Goal: Task Accomplishment & Management: Manage account settings

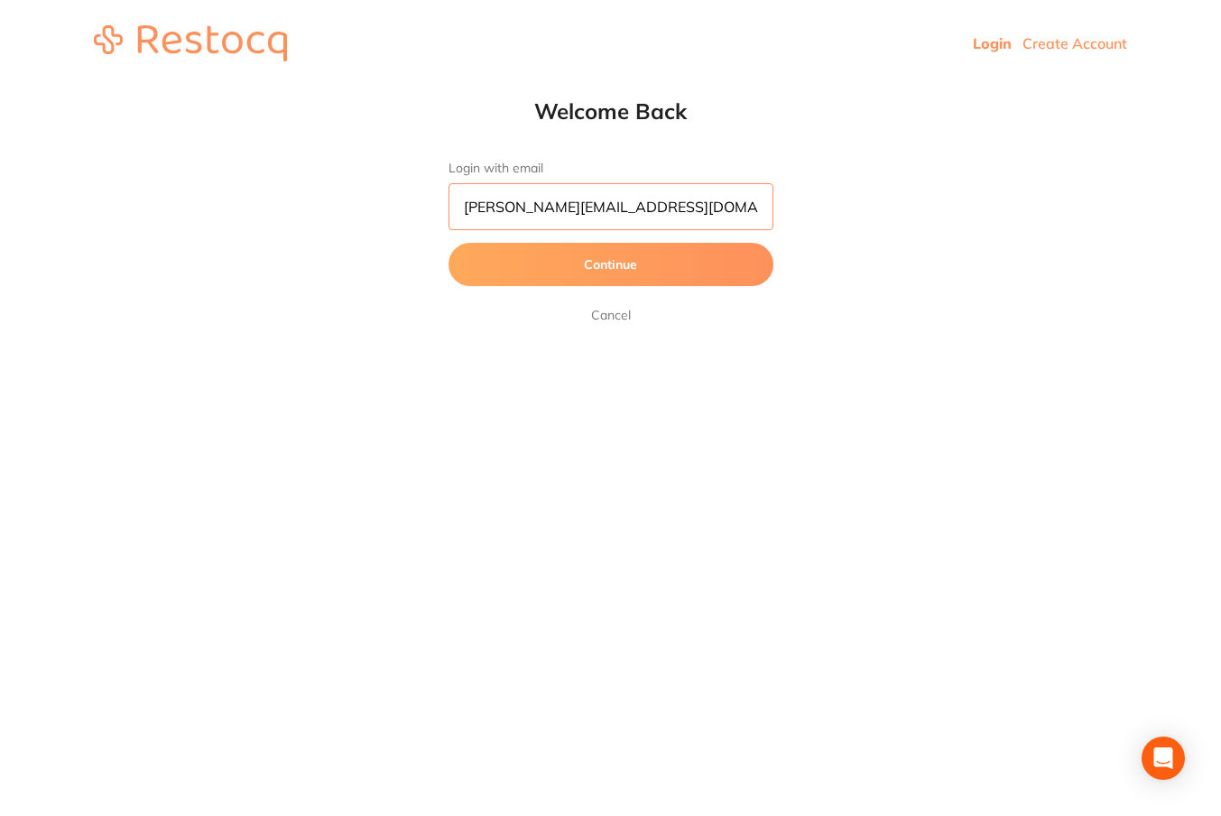
type input "[PERSON_NAME][EMAIL_ADDRESS][DOMAIN_NAME]"
click at [610, 265] on button "Continue" at bounding box center [611, 264] width 325 height 43
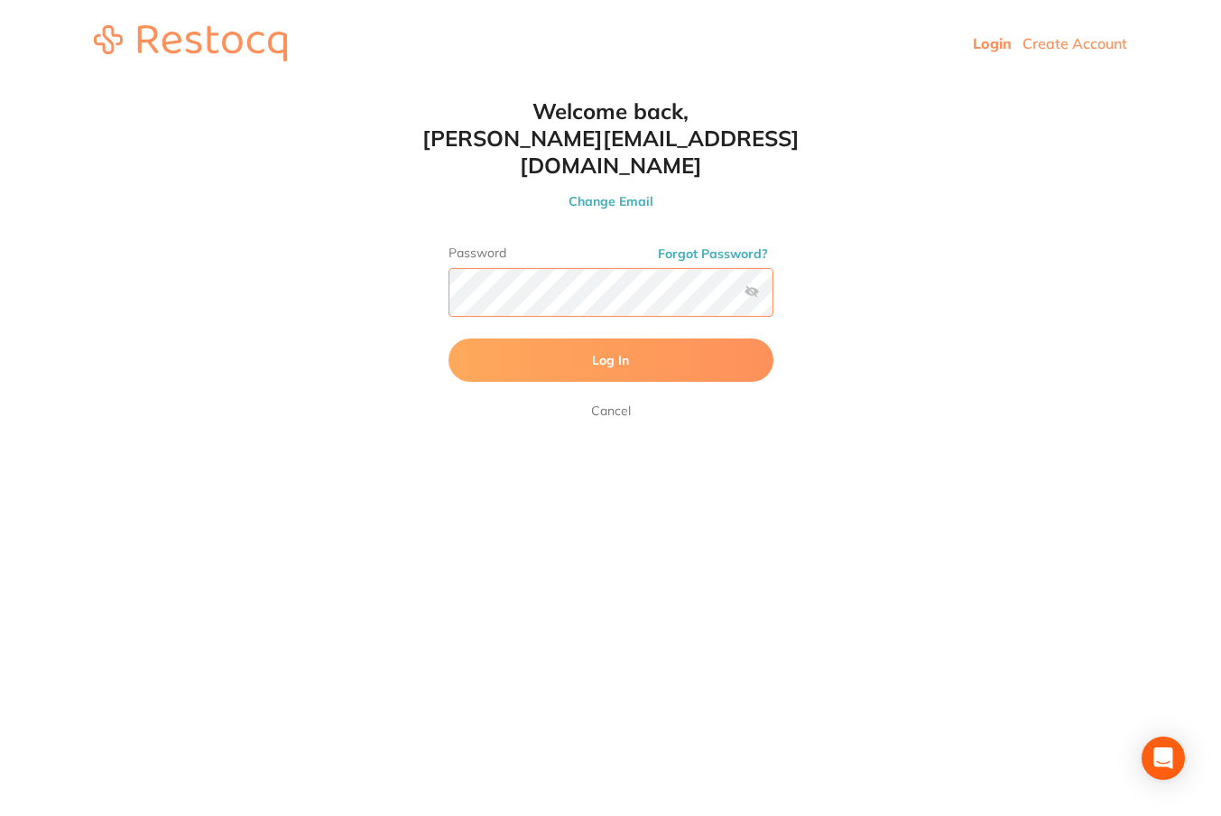
click at [610, 338] on button "Log In" at bounding box center [611, 359] width 325 height 43
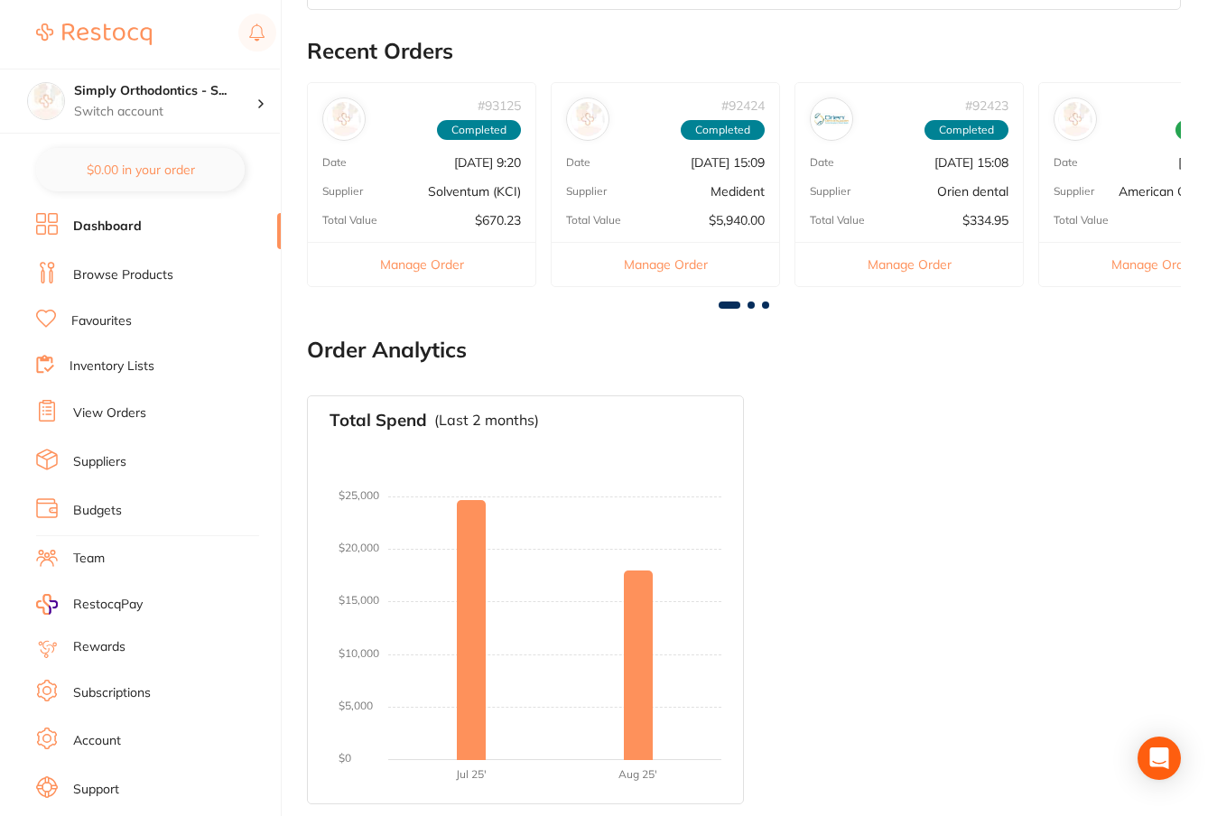
scroll to position [831, 0]
click at [135, 413] on link "View Orders" at bounding box center [109, 413] width 73 height 18
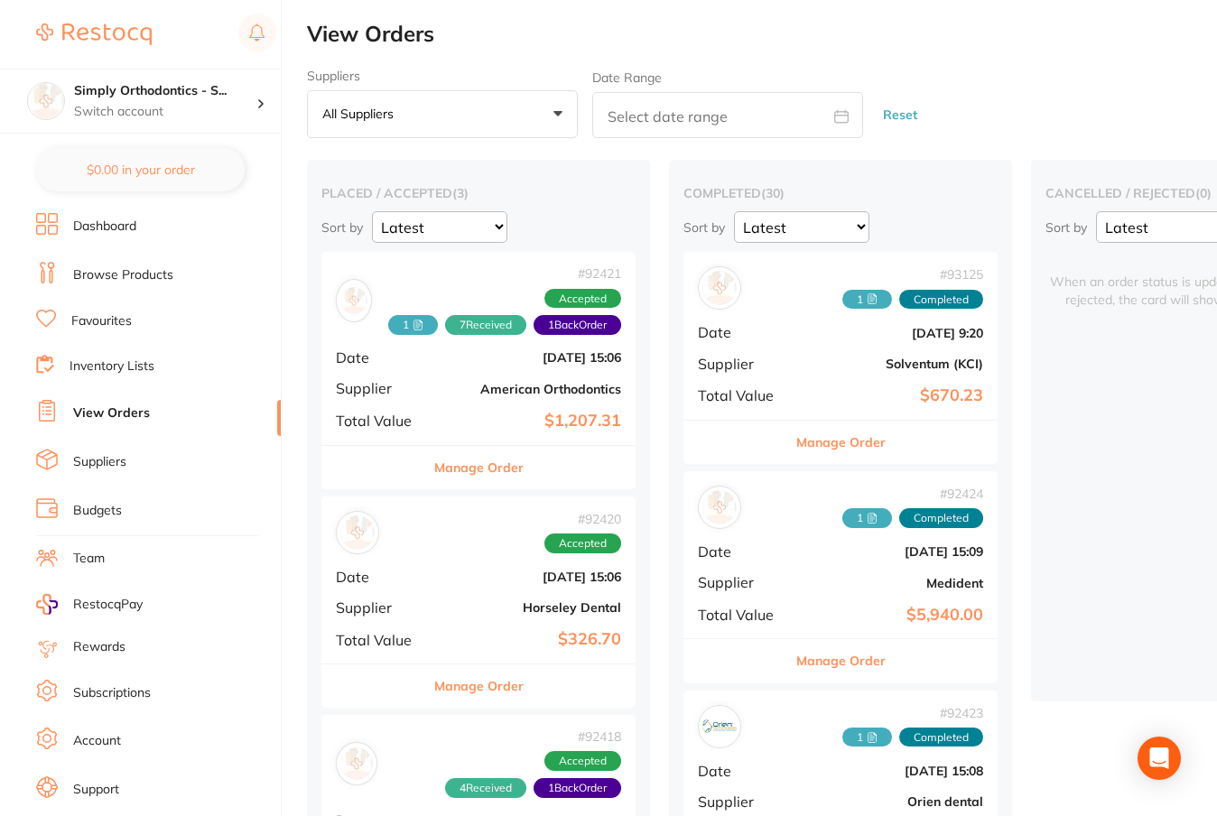
click at [445, 392] on b "American Orthodontics" at bounding box center [530, 389] width 181 height 14
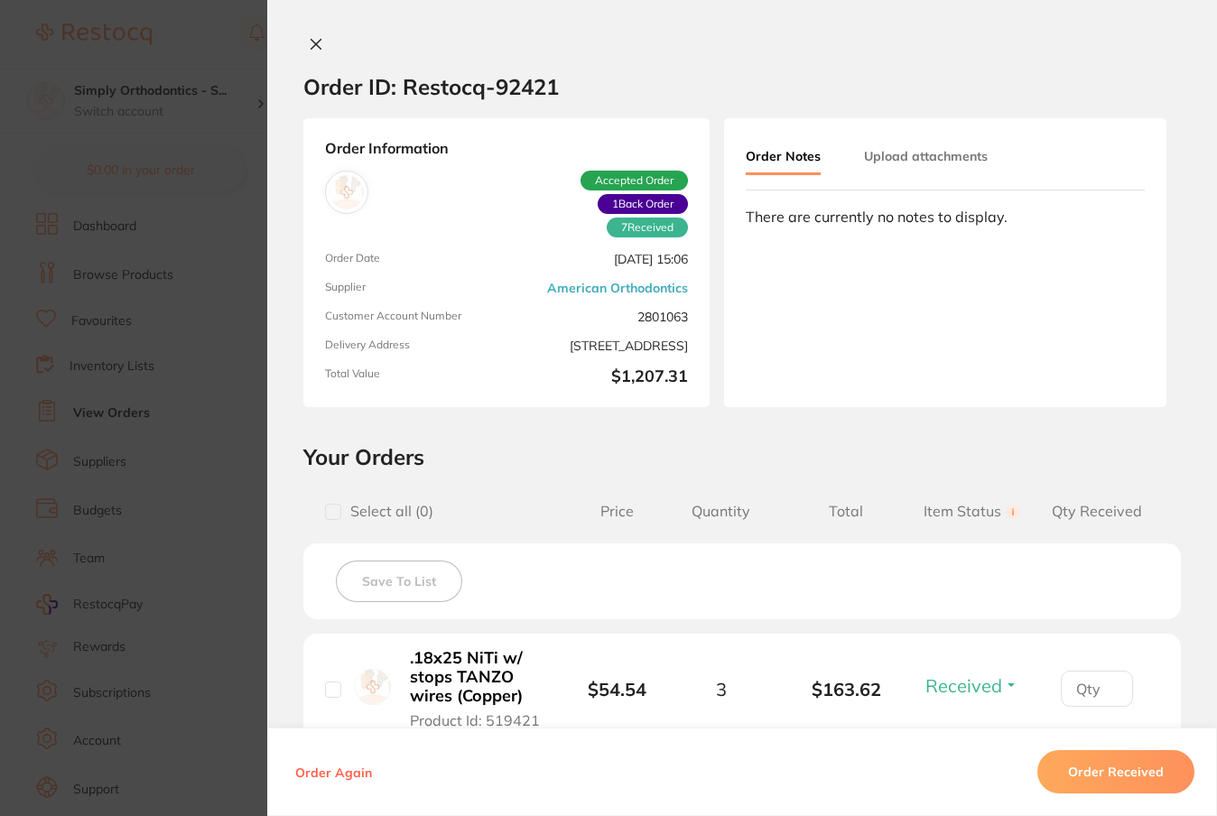
click at [936, 163] on button "Upload attachments" at bounding box center [926, 156] width 124 height 32
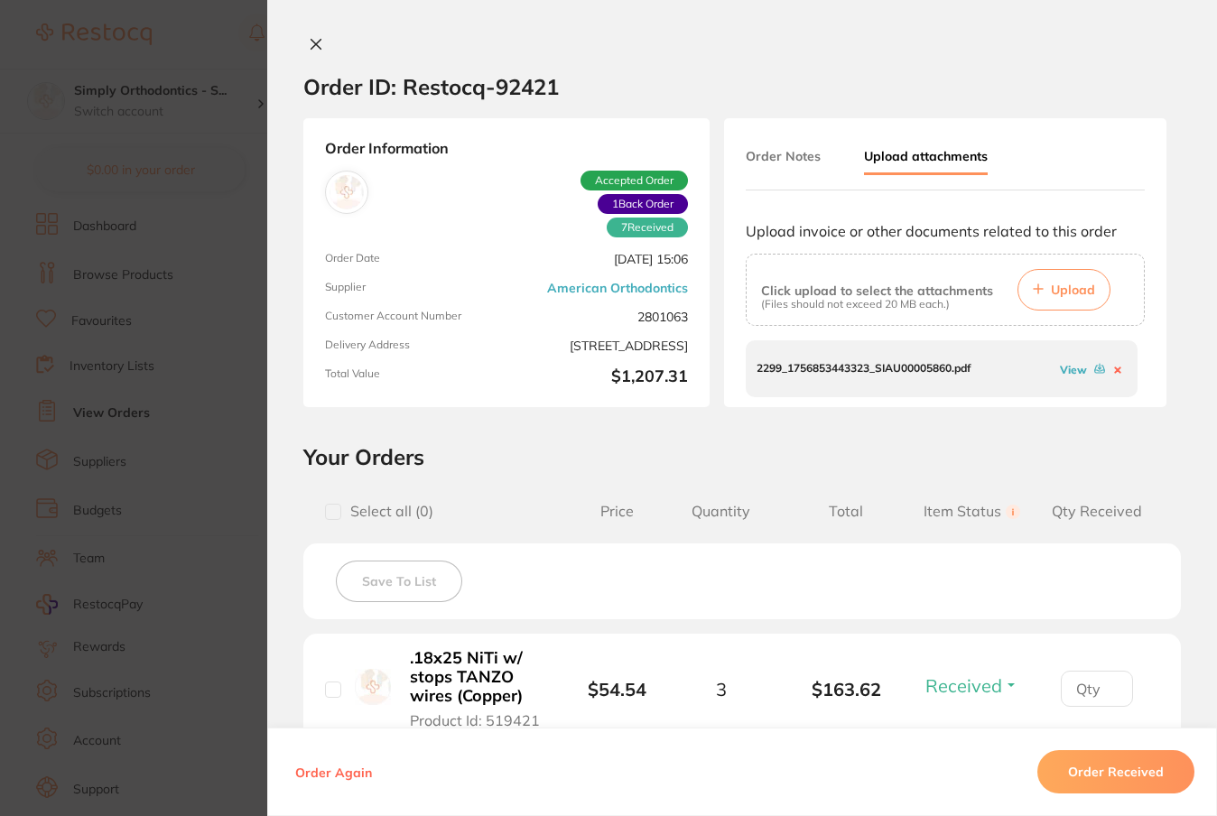
click at [1065, 367] on link "View" at bounding box center [1073, 370] width 27 height 14
click at [309, 42] on icon at bounding box center [316, 44] width 14 height 14
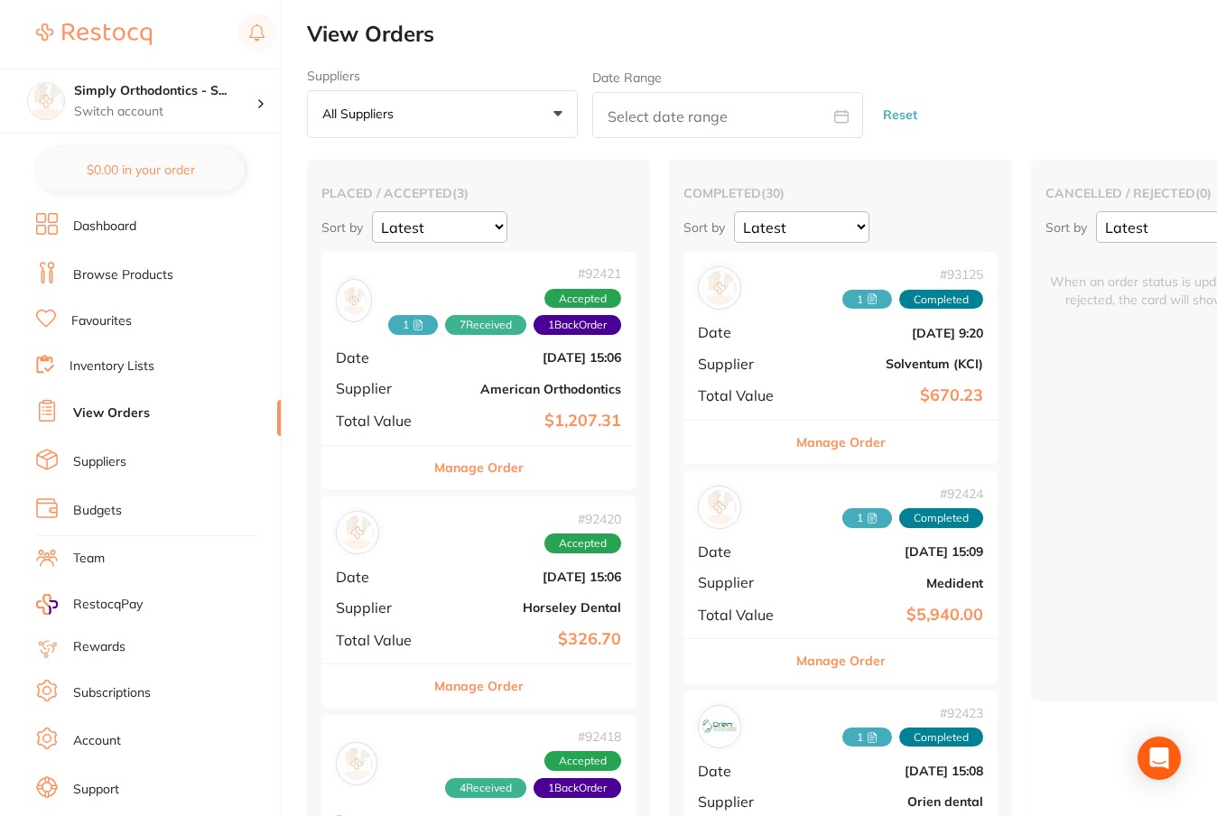
click at [820, 442] on button "Manage Order" at bounding box center [840, 442] width 89 height 43
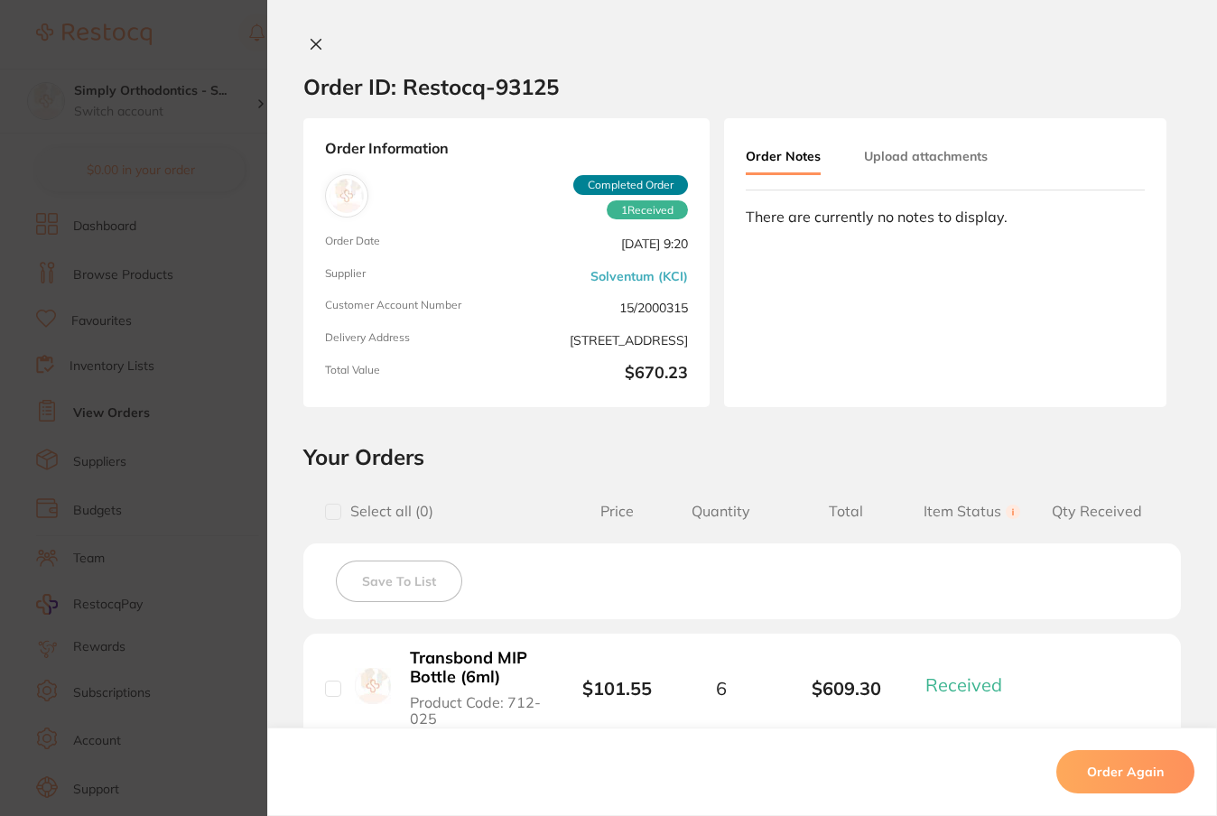
click at [913, 146] on button "Upload attachments" at bounding box center [926, 156] width 124 height 32
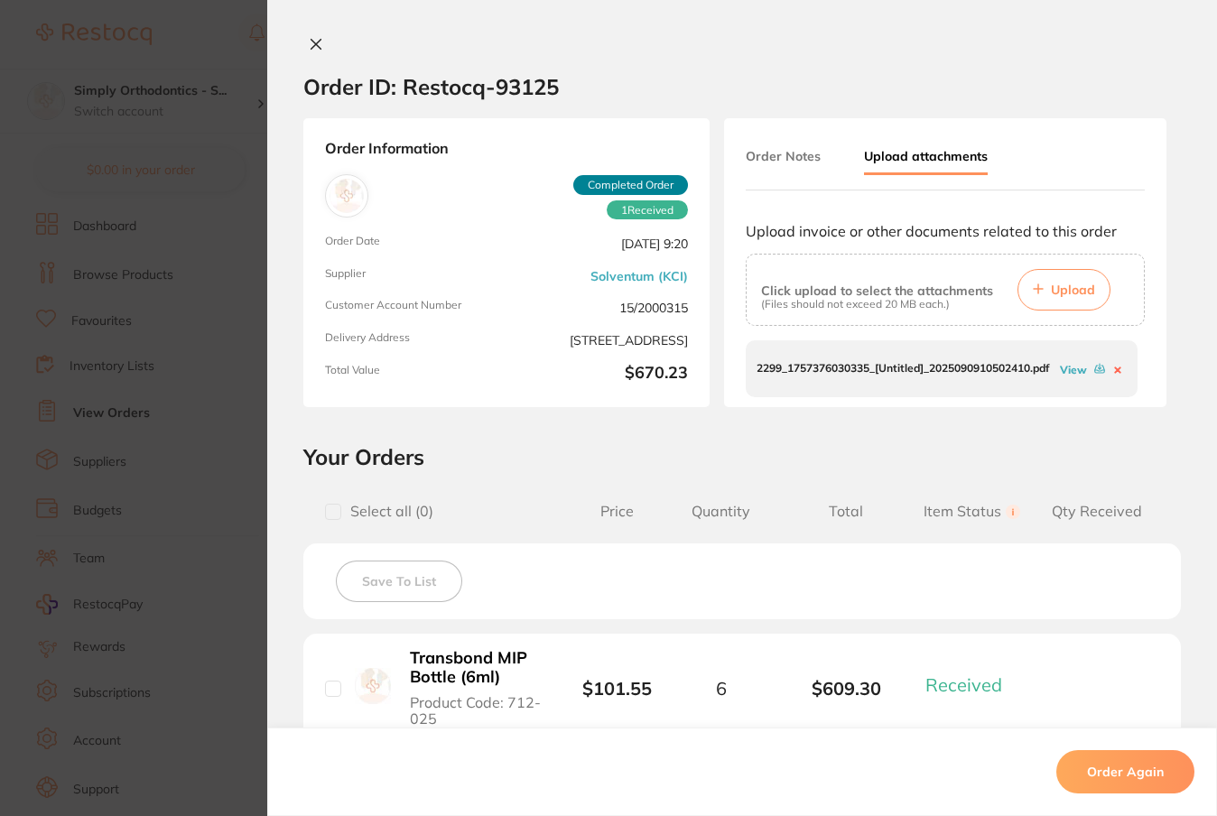
click at [1068, 371] on link "View" at bounding box center [1073, 370] width 27 height 14
click at [314, 40] on icon at bounding box center [316, 44] width 14 height 14
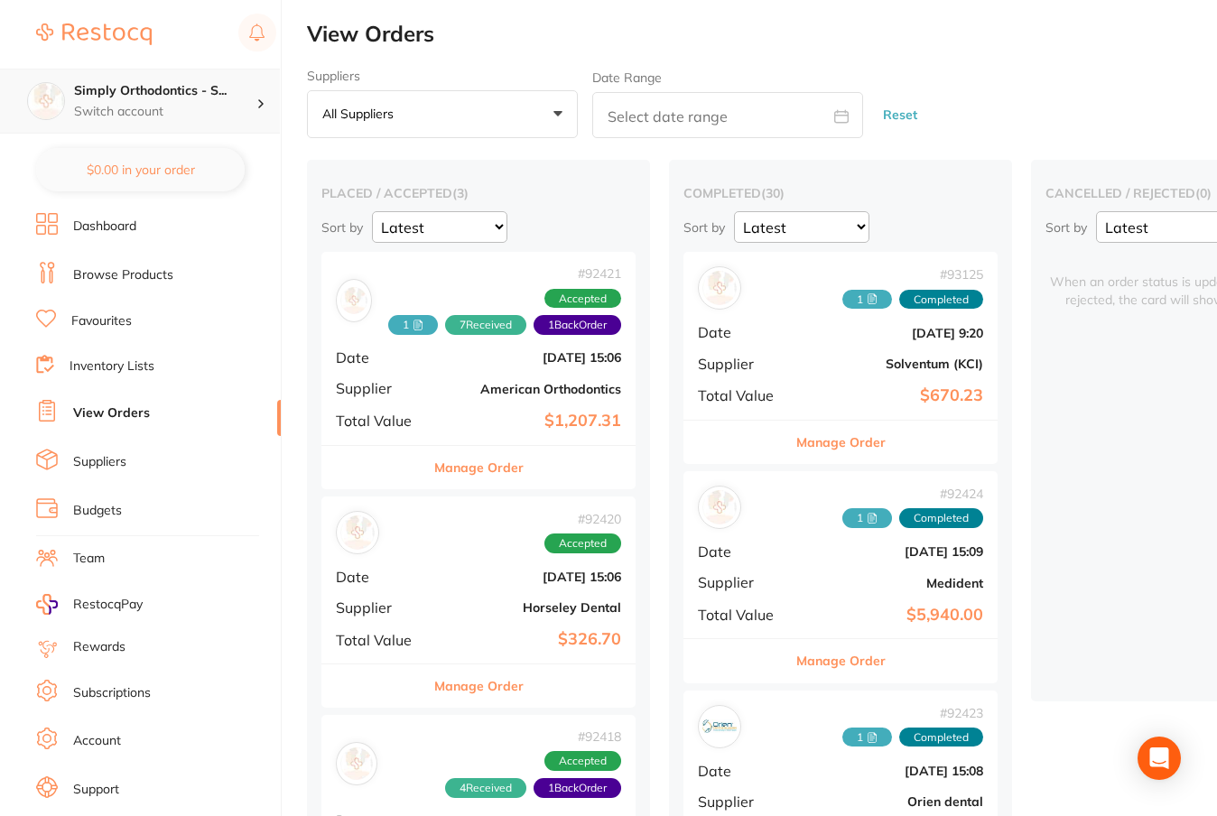
click at [240, 101] on div "Simply Orthodontics - S... Switch account" at bounding box center [165, 101] width 182 height 38
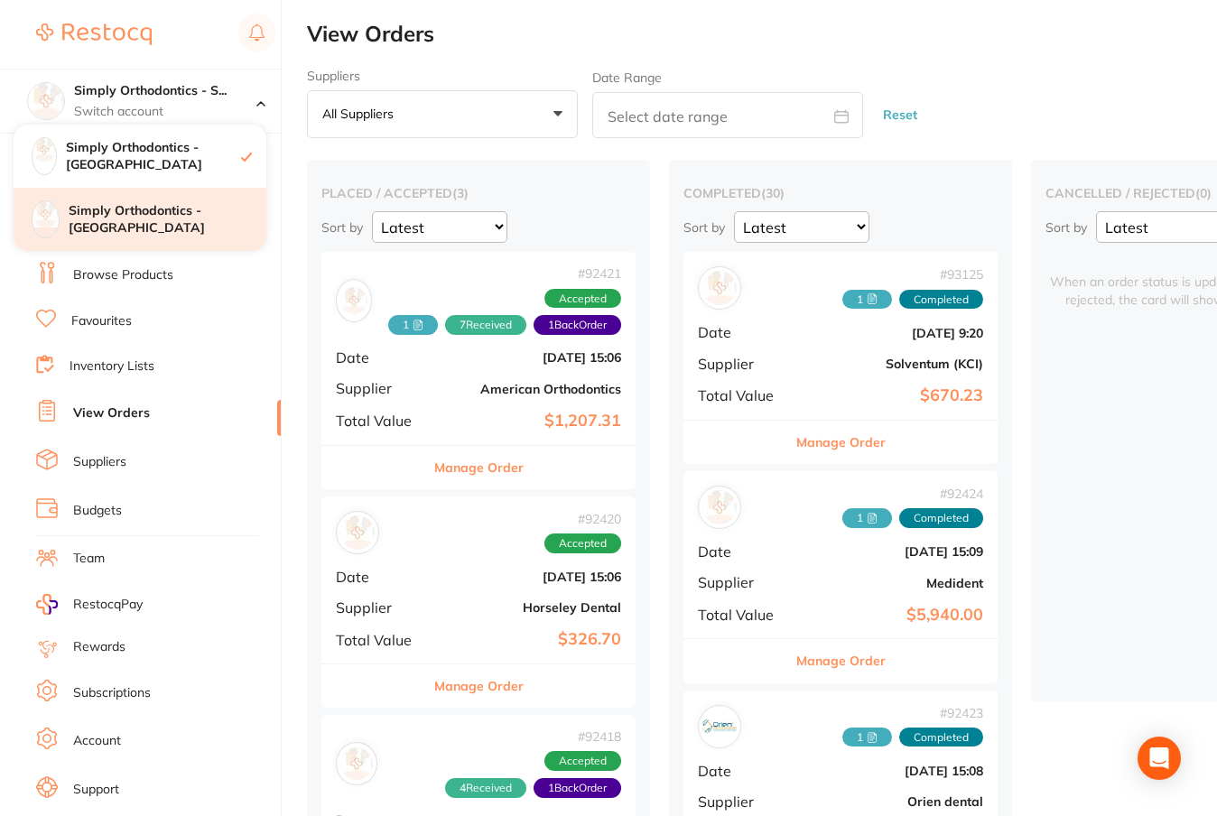
click at [175, 209] on h4 "Simply Orthodontics - [GEOGRAPHIC_DATA]" at bounding box center [168, 219] width 198 height 35
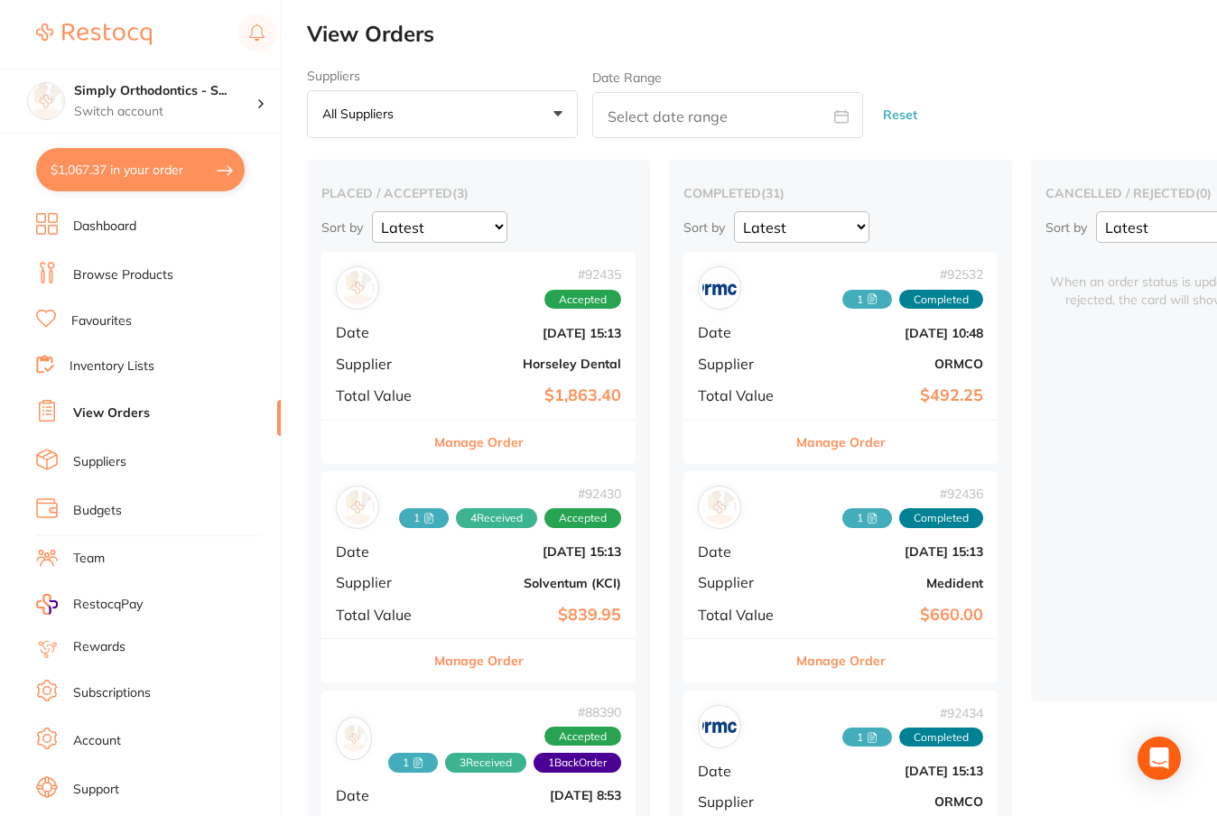
click at [81, 165] on button "$1,067.37 in your order" at bounding box center [140, 169] width 209 height 43
checkbox input "true"
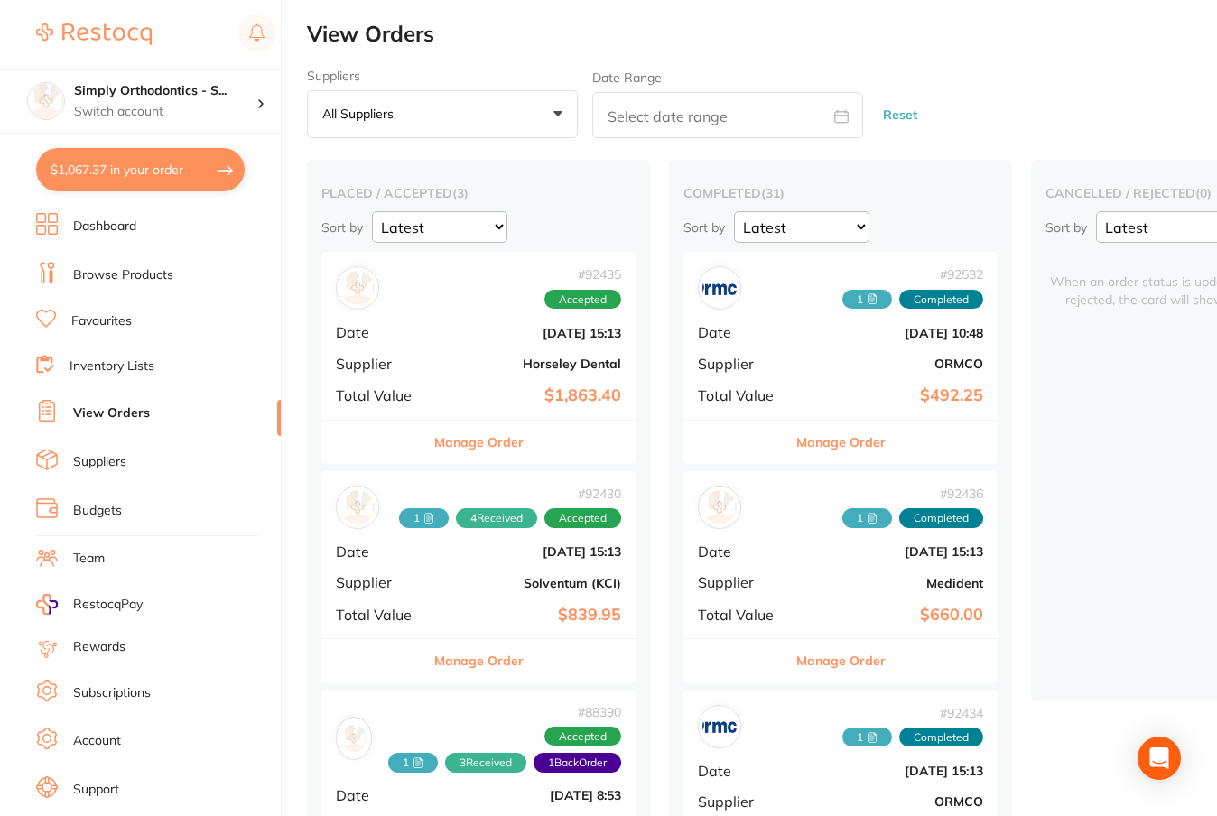
checkbox input "true"
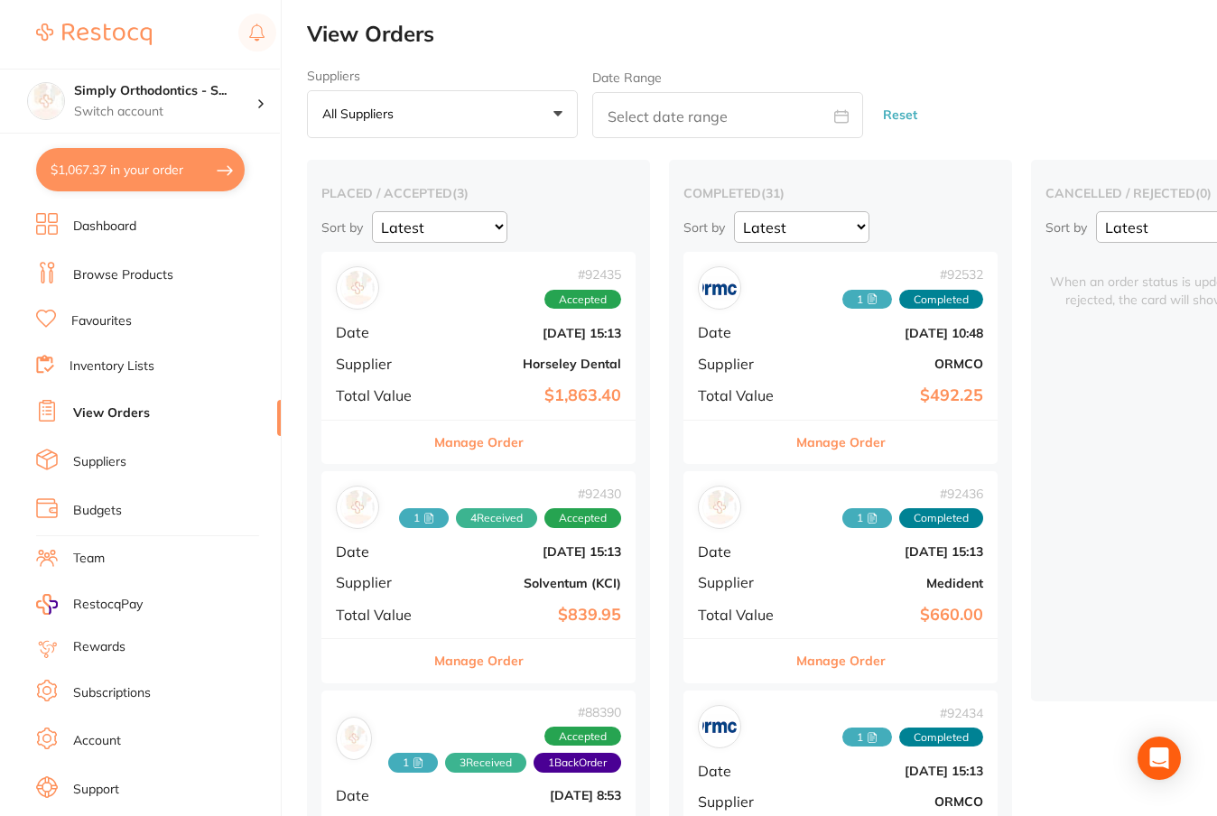
checkbox input "true"
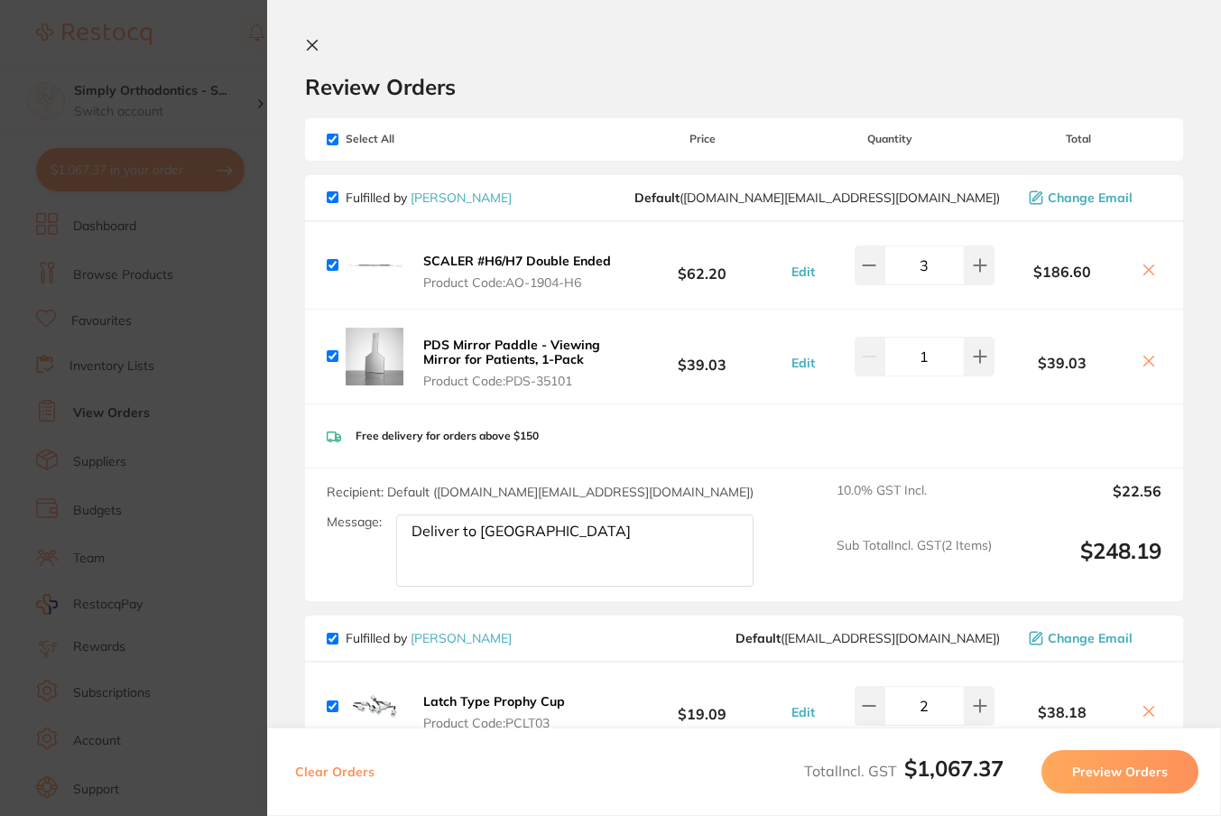
click at [318, 39] on icon at bounding box center [312, 45] width 14 height 14
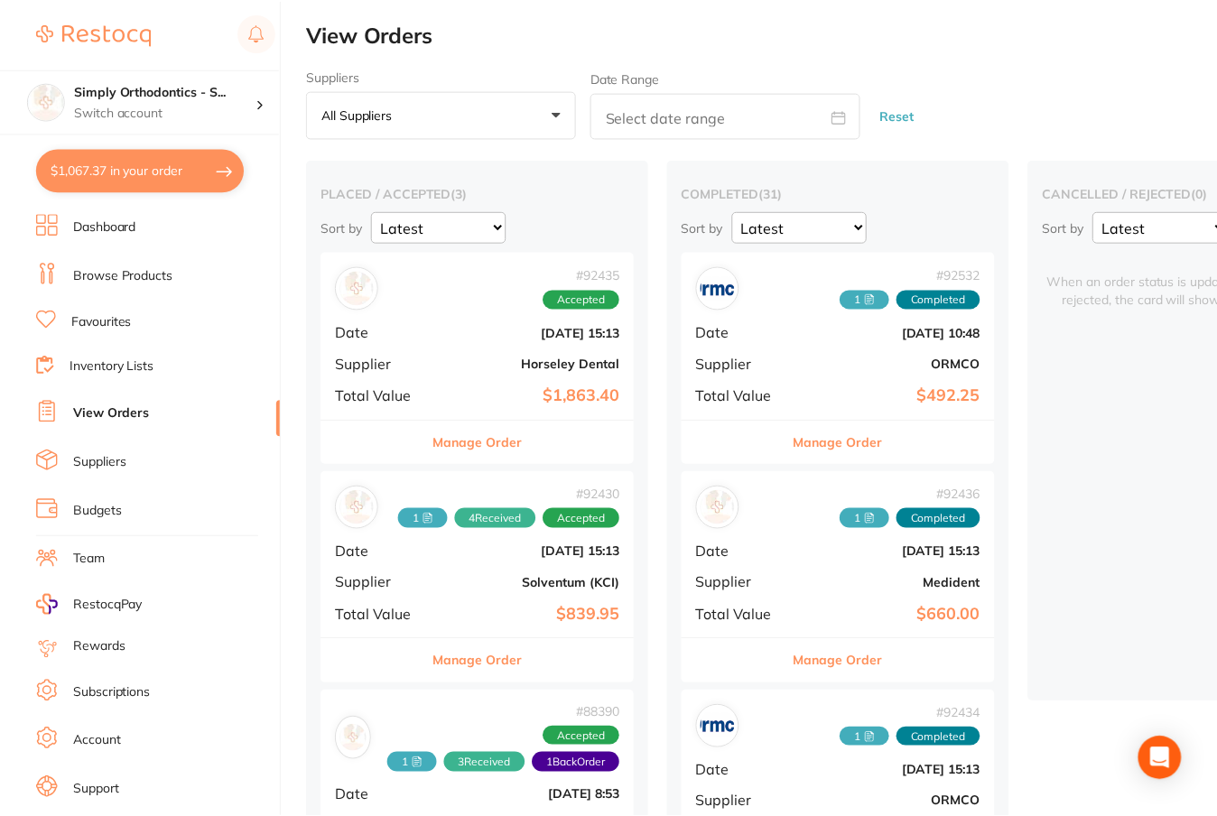
scroll to position [160, 0]
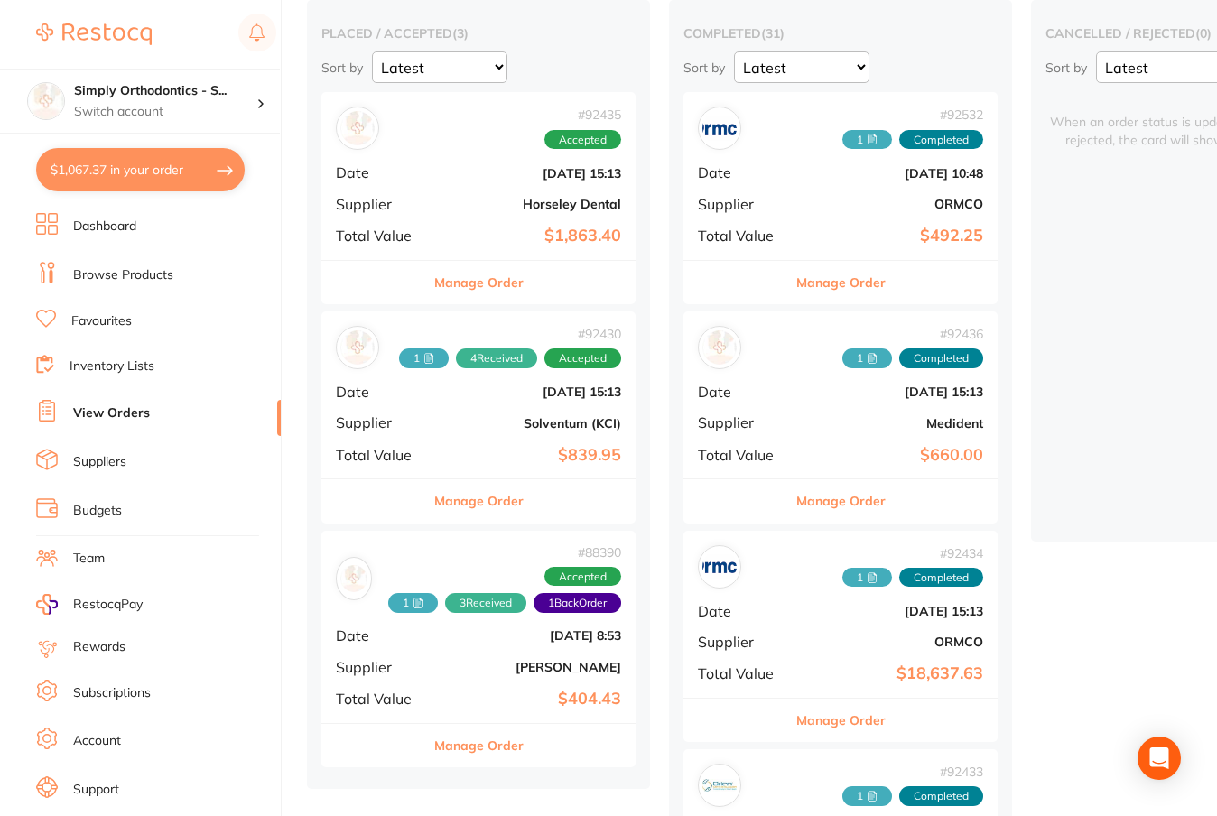
click at [149, 274] on link "Browse Products" at bounding box center [123, 275] width 100 height 18
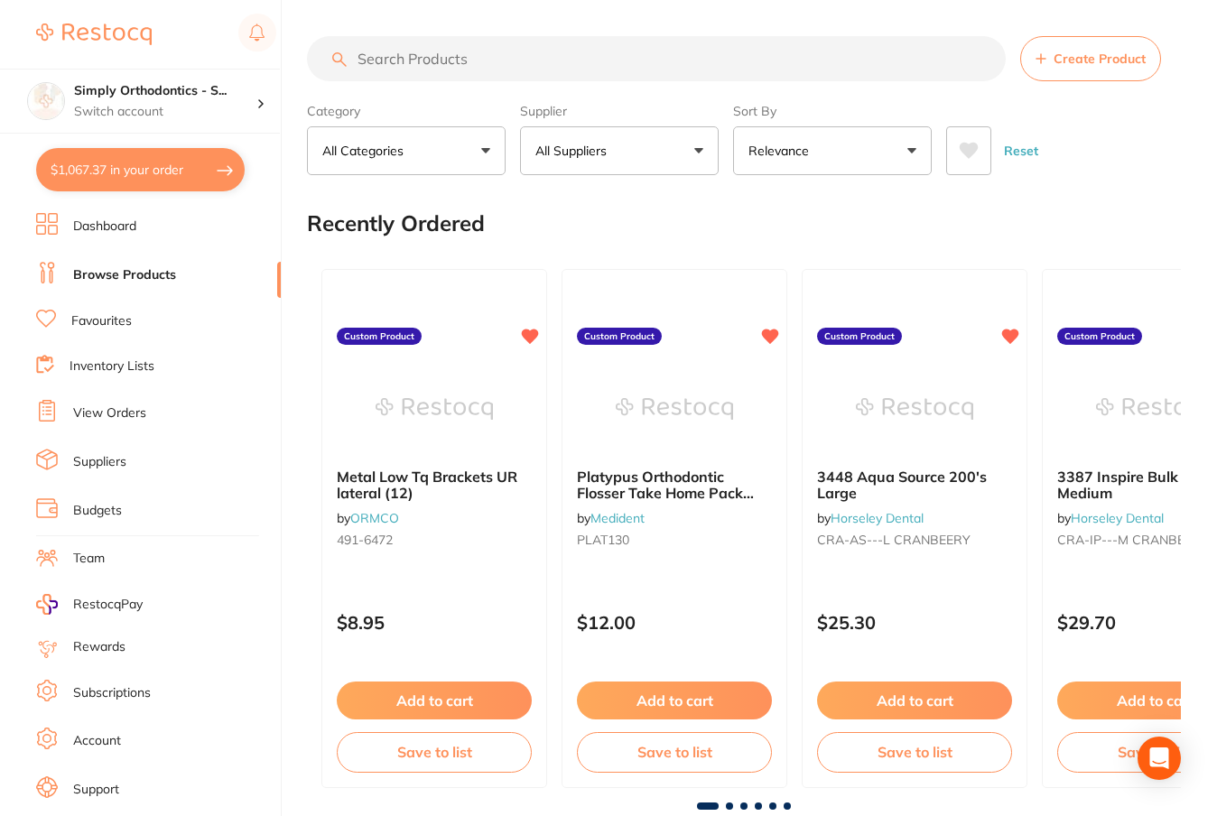
click at [421, 68] on input "search" at bounding box center [656, 58] width 699 height 45
type input "dry tip"
